Goal: Navigation & Orientation: Find specific page/section

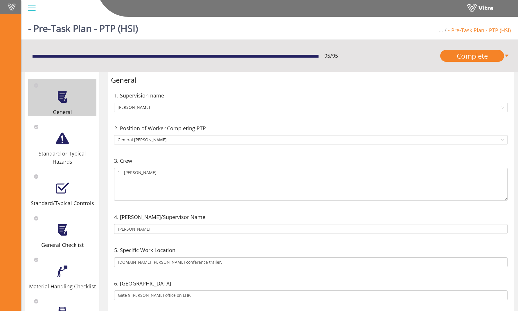
click at [11, 7] on span at bounding box center [11, 6] width 15 height 7
click at [12, 8] on span at bounding box center [11, 6] width 15 height 7
